Goal: Task Accomplishment & Management: Use online tool/utility

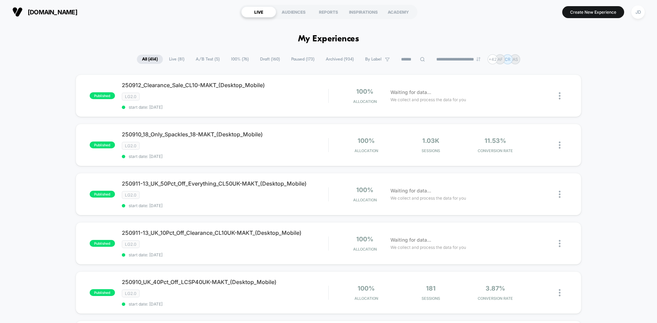
click at [420, 60] on icon at bounding box center [422, 59] width 5 height 5
click at [405, 61] on input at bounding box center [413, 59] width 68 height 8
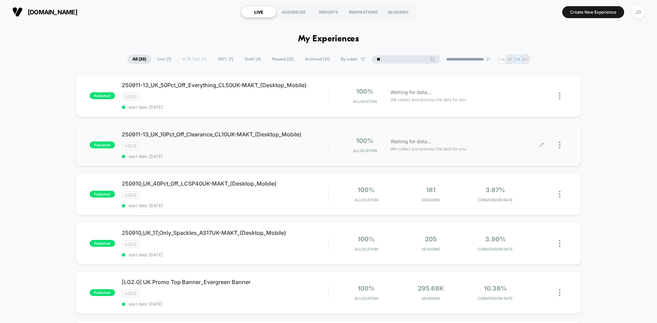
type input "**"
click at [561, 147] on div at bounding box center [563, 145] width 9 height 16
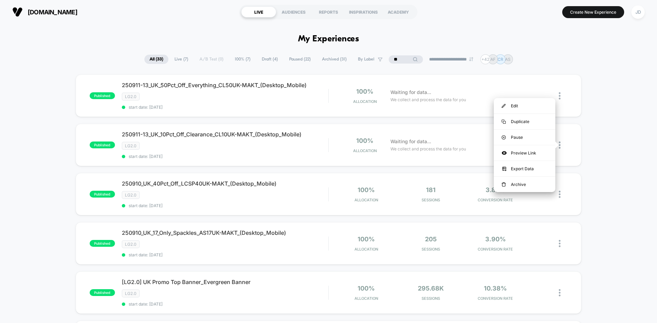
click at [560, 144] on img at bounding box center [560, 145] width 2 height 7
click at [521, 108] on div "Edit" at bounding box center [525, 105] width 62 height 15
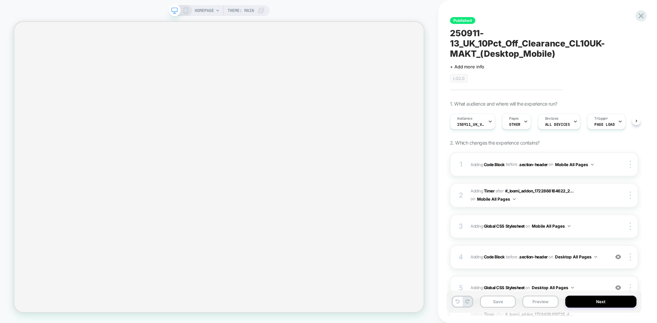
scroll to position [0, 1]
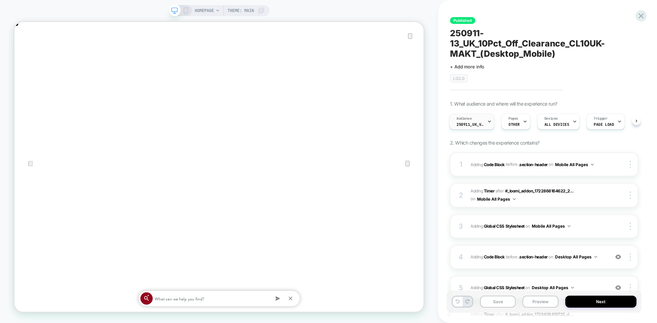
click at [478, 122] on div "Audience 250911_UK_VisitBanner_CL10UK-MAKT" at bounding box center [470, 121] width 41 height 15
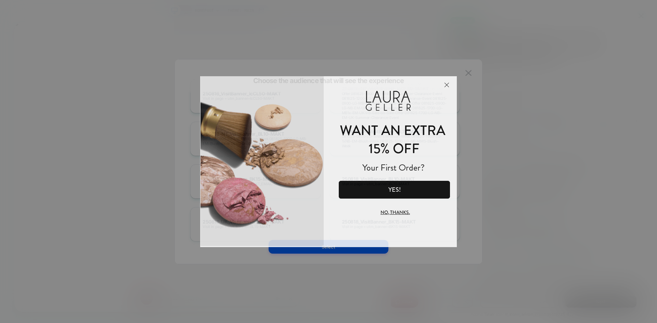
scroll to position [0, 0]
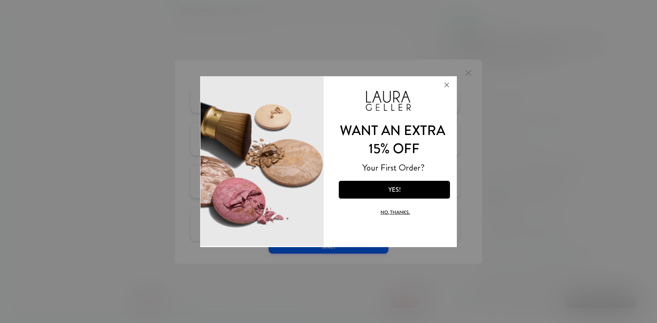
click at [446, 85] on button "Close Modal" at bounding box center [446, 84] width 18 height 16
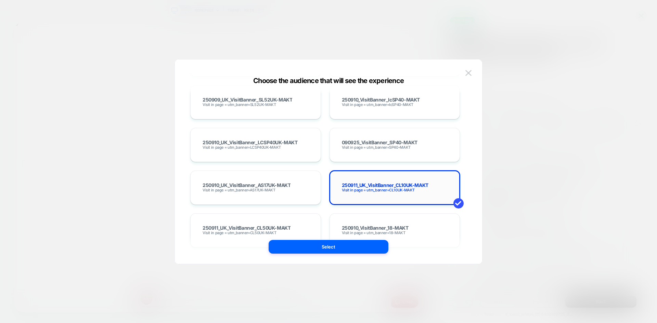
scroll to position [4139, 0]
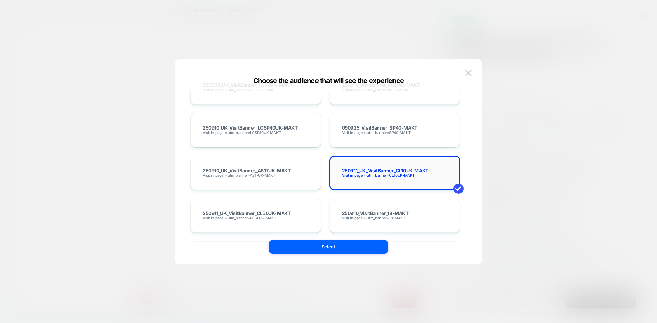
click at [376, 169] on span "250911_UK_VisitBanner_CL10UK-MAKT" at bounding box center [385, 170] width 87 height 5
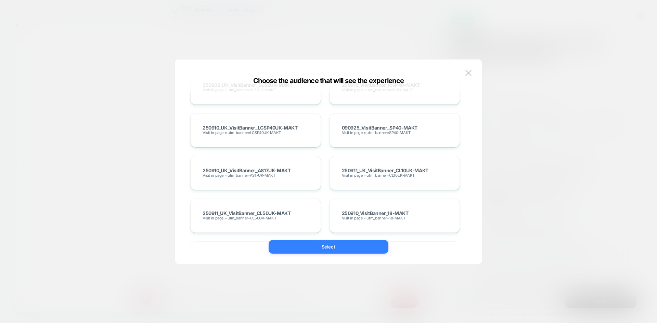
click at [341, 247] on button "Select" at bounding box center [329, 247] width 120 height 14
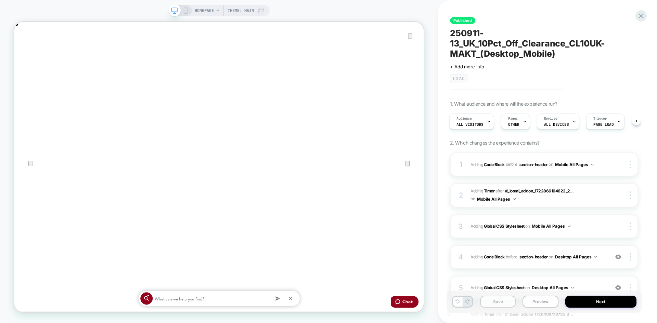
click at [503, 303] on button "Save" at bounding box center [498, 302] width 36 height 12
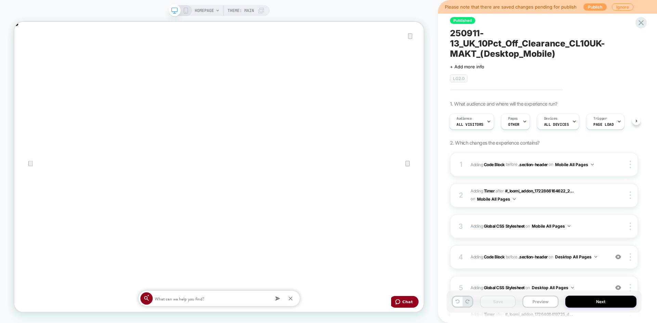
click at [591, 8] on button "Publish" at bounding box center [594, 6] width 23 height 7
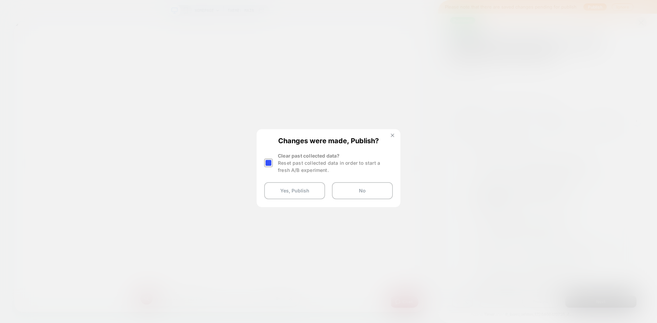
click at [393, 135] on img at bounding box center [392, 135] width 3 height 3
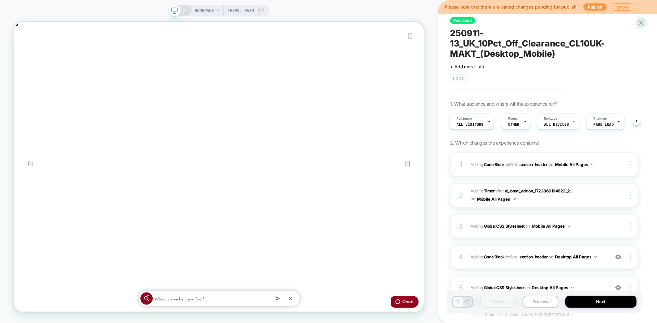
scroll to position [0, 546]
click at [587, 7] on button "Publish" at bounding box center [594, 6] width 23 height 7
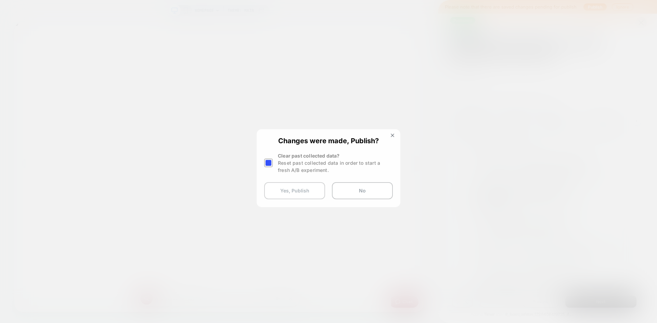
click at [285, 190] on button "Yes, Publish" at bounding box center [294, 190] width 61 height 17
click at [295, 194] on button "Yes, Publish" at bounding box center [294, 190] width 61 height 17
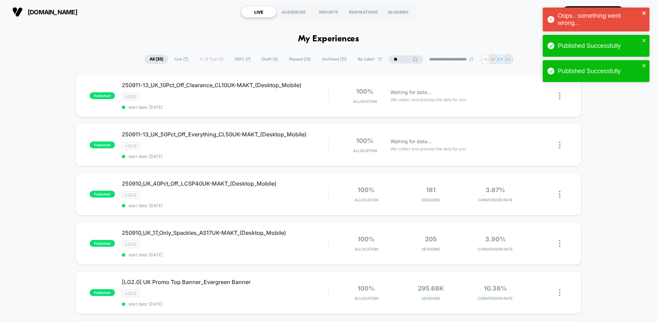
click at [645, 11] on icon "close" at bounding box center [644, 12] width 5 height 5
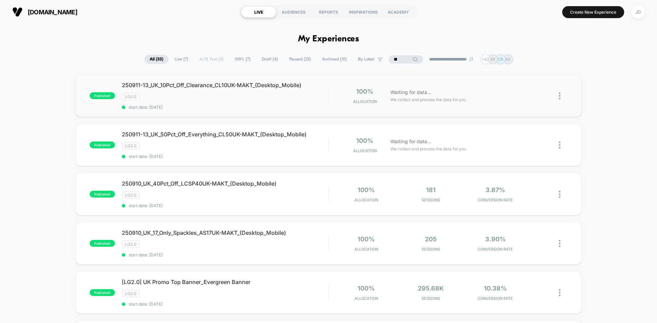
click at [560, 96] on img at bounding box center [560, 95] width 2 height 7
click at [513, 57] on div "Edit" at bounding box center [525, 56] width 62 height 15
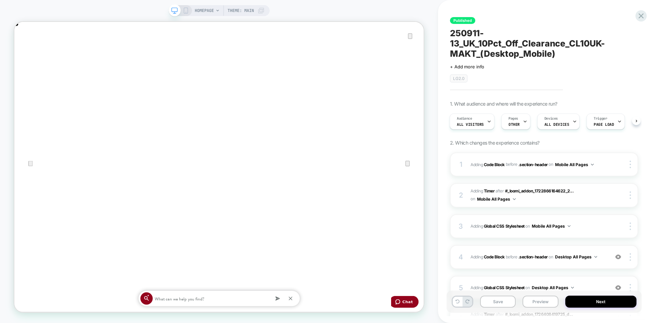
scroll to position [0, 1091]
click at [468, 124] on span "All Visitors" at bounding box center [470, 124] width 27 height 5
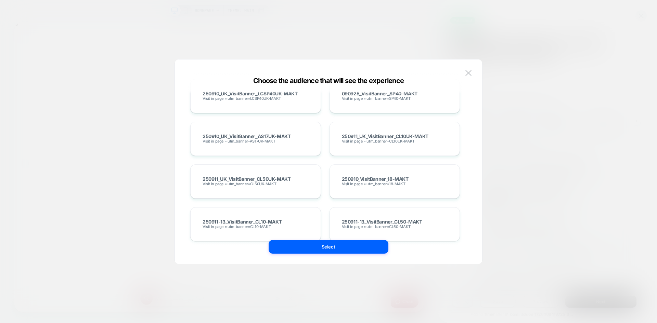
scroll to position [0, 0]
click at [386, 140] on span "Visit in page = utm_banner=CL10UK-MAKT" at bounding box center [378, 141] width 73 height 5
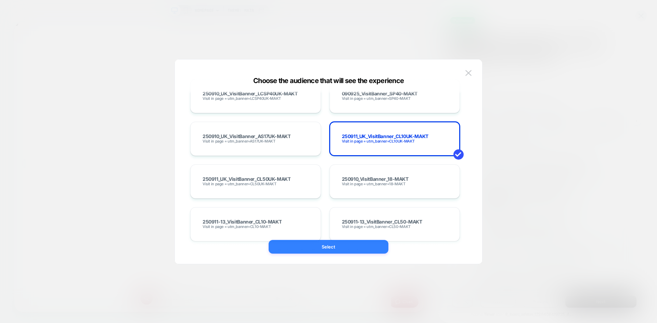
click at [342, 249] on button "Select" at bounding box center [329, 247] width 120 height 14
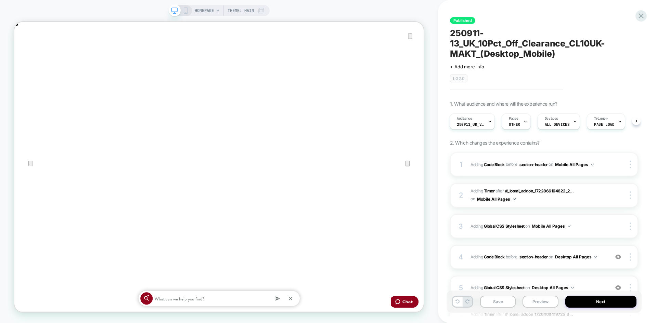
scroll to position [0, 546]
click at [501, 301] on button "Save" at bounding box center [498, 302] width 36 height 12
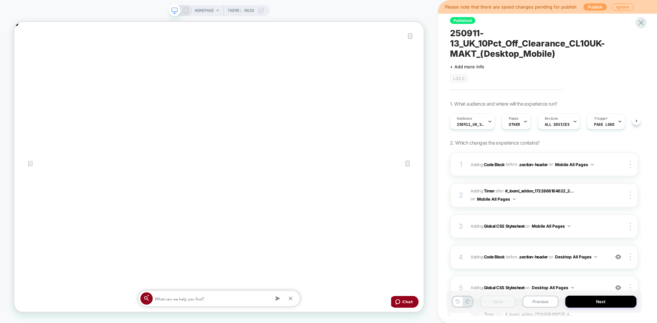
click at [595, 9] on button "Publish" at bounding box center [594, 6] width 23 height 7
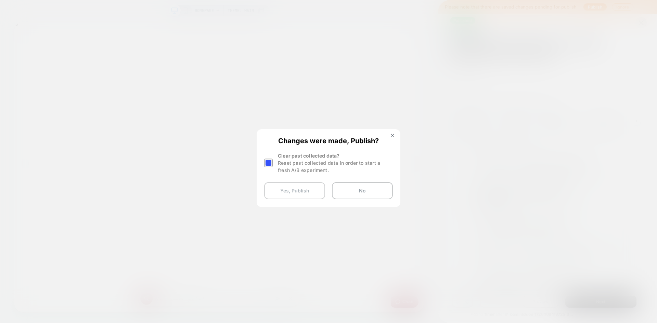
click at [316, 192] on button "Yes, Publish" at bounding box center [294, 190] width 61 height 17
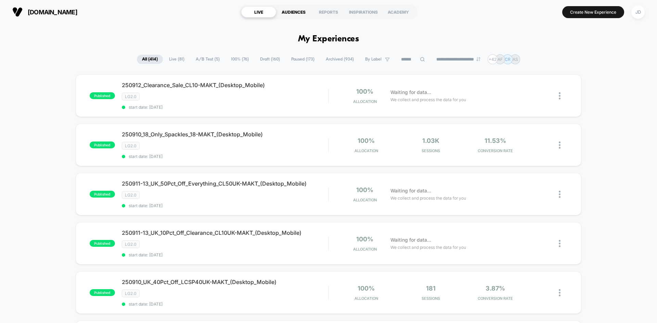
click at [292, 13] on div "AUDIENCES" at bounding box center [293, 12] width 35 height 11
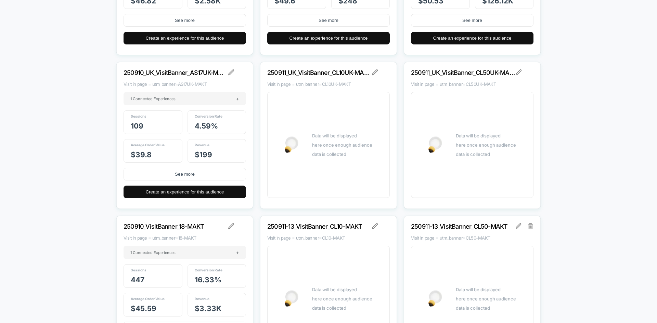
scroll to position [10195, 0]
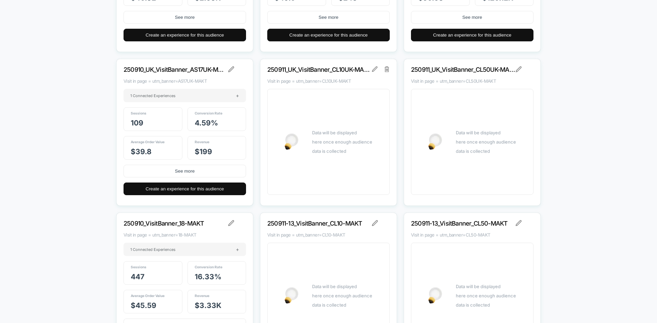
scroll to position [10229, 0]
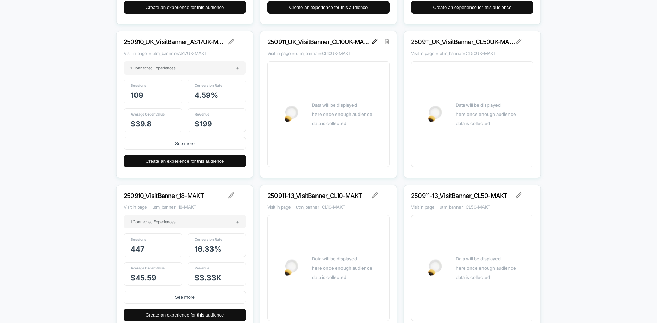
click at [377, 40] on img at bounding box center [374, 41] width 5 height 5
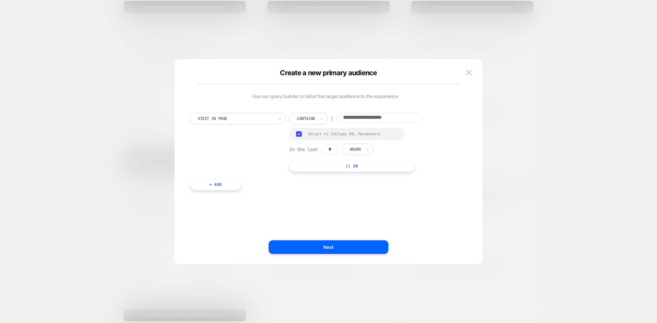
click at [213, 185] on button "+ And" at bounding box center [215, 185] width 51 height 12
click at [443, 190] on img at bounding box center [442, 191] width 3 height 3
click at [350, 169] on button "|| Or" at bounding box center [351, 166] width 125 height 12
click at [305, 138] on div "Is" at bounding box center [301, 137] width 25 height 12
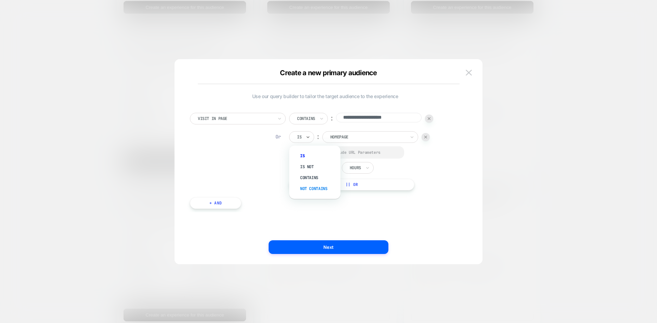
click at [309, 191] on div "Not contains" at bounding box center [318, 188] width 44 height 11
click at [386, 119] on input "**********" at bounding box center [379, 118] width 86 height 10
click at [393, 118] on input "**********" at bounding box center [379, 118] width 86 height 10
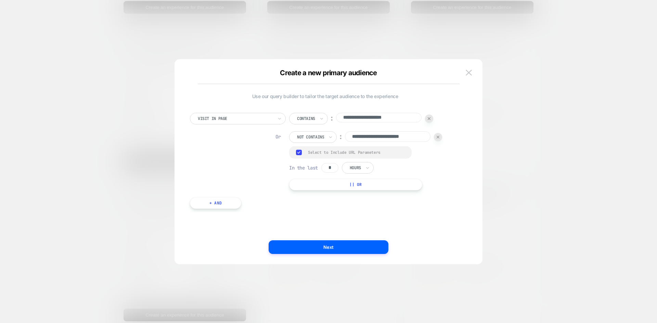
click at [390, 140] on input "**********" at bounding box center [388, 136] width 86 height 11
paste input "**********"
click at [392, 135] on input "**********" at bounding box center [388, 136] width 86 height 11
type input "**********"
click at [340, 246] on button "Next" at bounding box center [329, 248] width 120 height 14
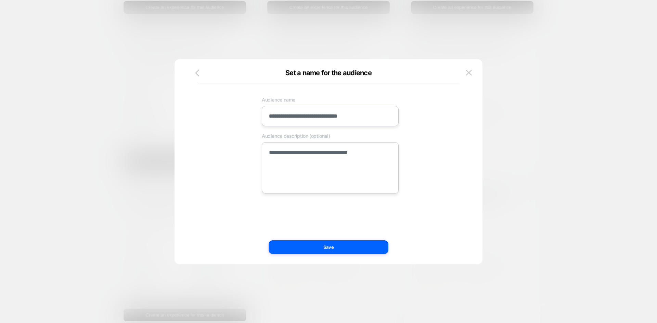
click at [391, 154] on textarea "**********" at bounding box center [330, 167] width 137 height 51
click at [333, 251] on button "Save" at bounding box center [329, 248] width 120 height 14
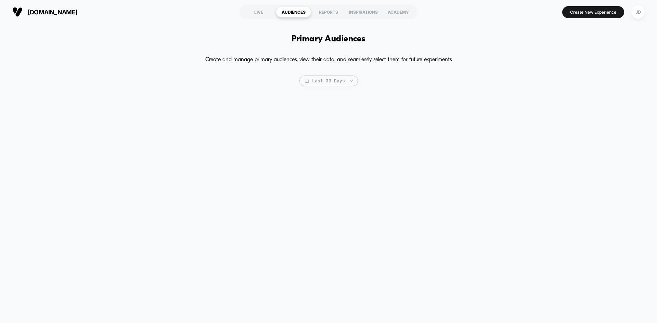
type textarea "*"
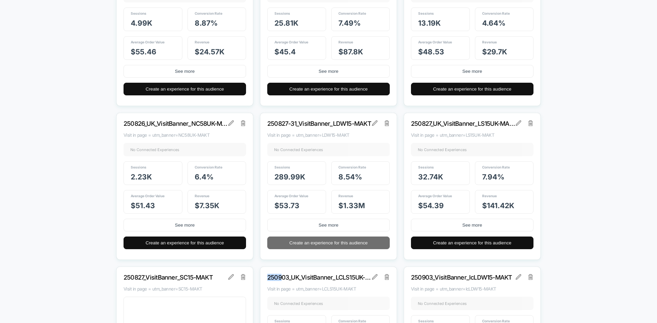
scroll to position [9049, 0]
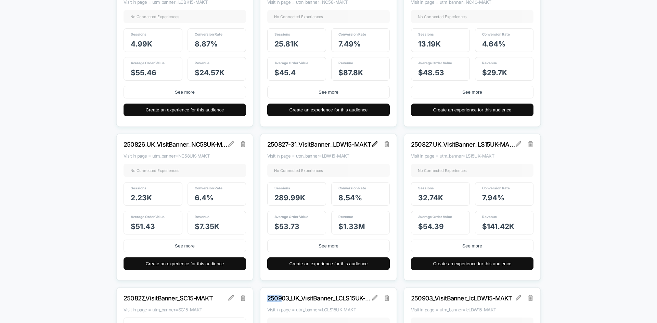
click at [376, 144] on img at bounding box center [374, 143] width 5 height 5
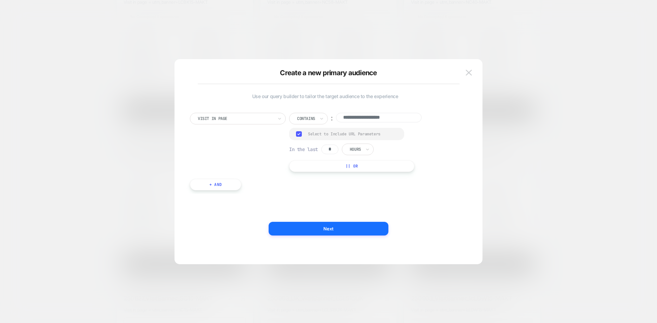
scroll to position [0, 0]
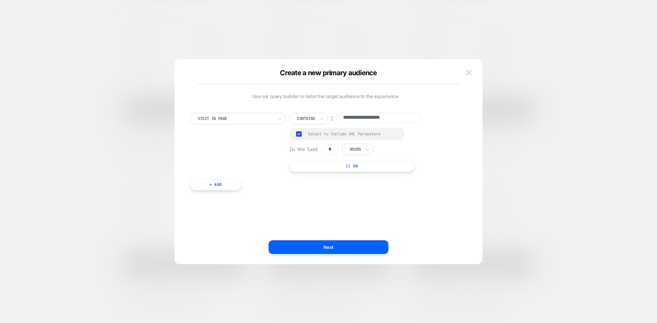
click at [469, 73] on img at bounding box center [469, 73] width 6 height 6
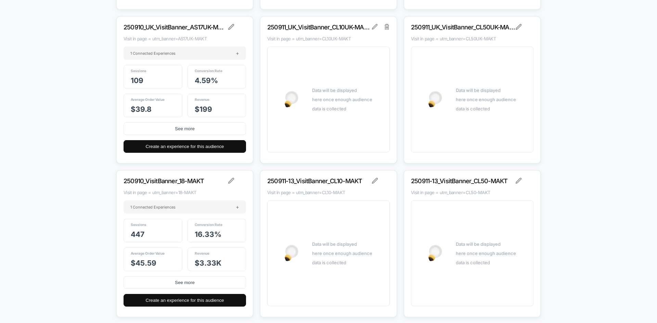
scroll to position [10207, 0]
